Goal: Task Accomplishment & Management: Manage account settings

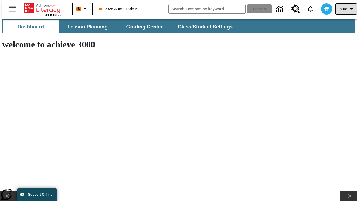
click at [344, 9] on span "Tauto" at bounding box center [342, 9] width 9 height 6
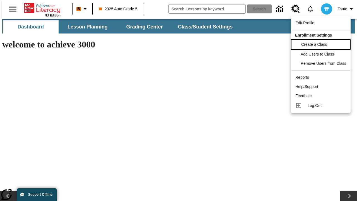
click at [322, 44] on span "Create a Class" at bounding box center [315, 44] width 26 height 4
click at [322, 54] on span "Add Users to Class" at bounding box center [319, 53] width 34 height 4
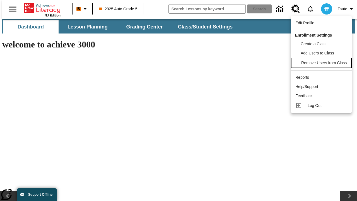
click at [322, 63] on span "Remove Users from Class" at bounding box center [325, 63] width 46 height 4
